Goal: Navigation & Orientation: Find specific page/section

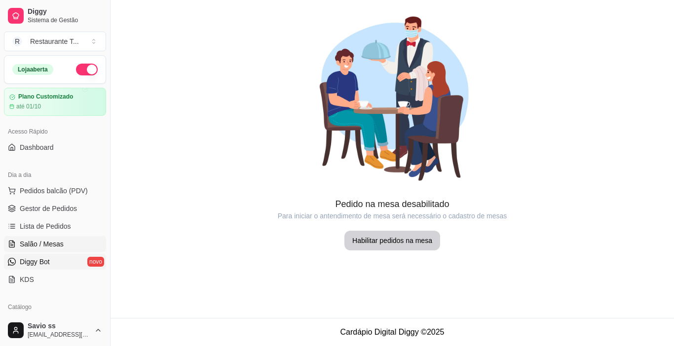
click at [46, 257] on link "Diggy Bot novo" at bounding box center [55, 262] width 102 height 16
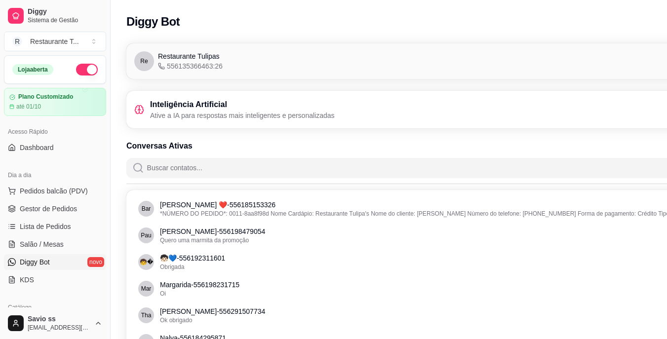
click at [28, 261] on span "Diggy Bot" at bounding box center [35, 262] width 30 height 10
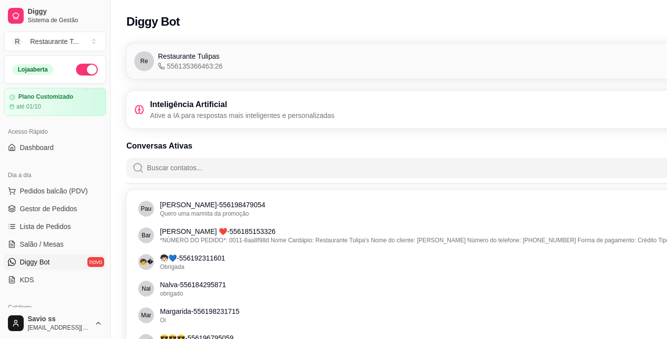
click at [166, 58] on span "Restaurante Tulipas" at bounding box center [189, 56] width 62 height 10
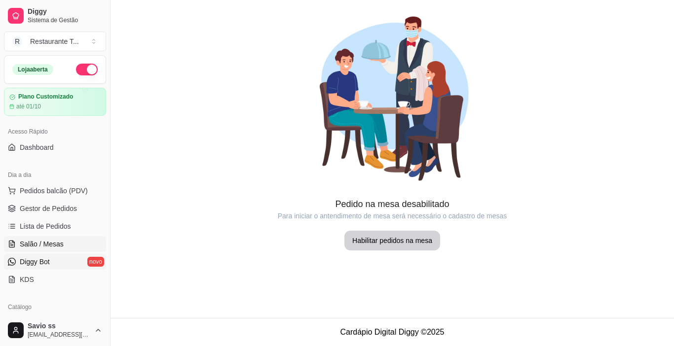
click at [39, 264] on span "Diggy Bot" at bounding box center [35, 262] width 30 height 10
click at [24, 270] on ul "Pedidos balcão (PDV) Gestor de Pedidos Lista de Pedidos Salão / Mesas Diggy Bot…" at bounding box center [55, 235] width 102 height 105
click at [36, 258] on span "Diggy Bot" at bounding box center [35, 262] width 30 height 10
